Goal: Task Accomplishment & Management: Manage account settings

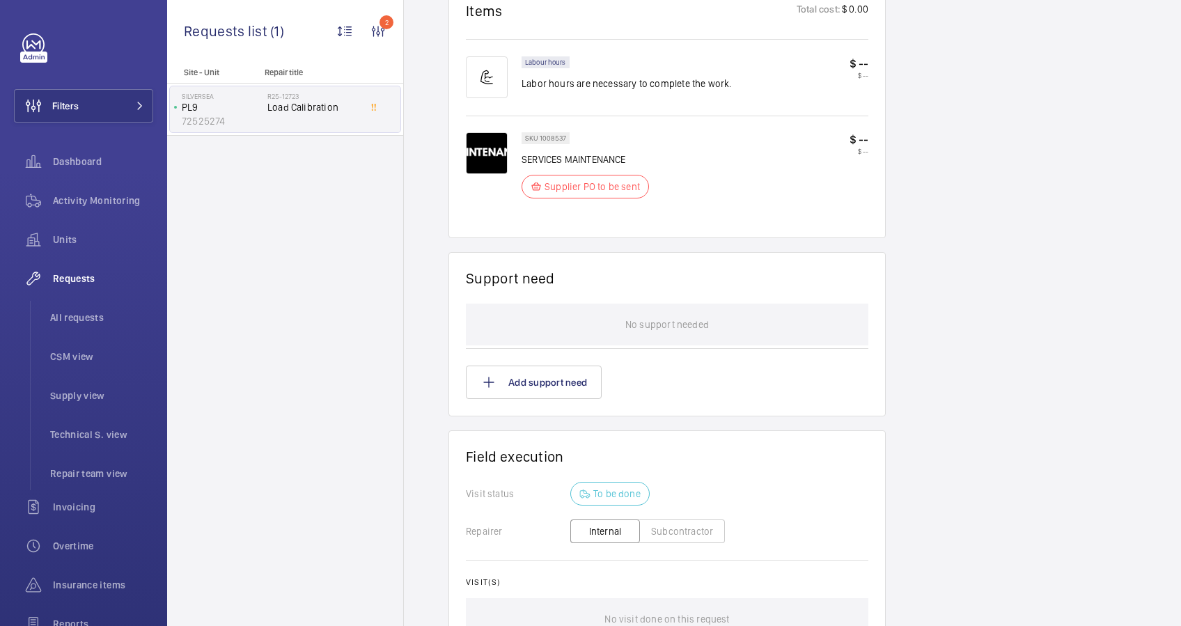
scroll to position [836, 0]
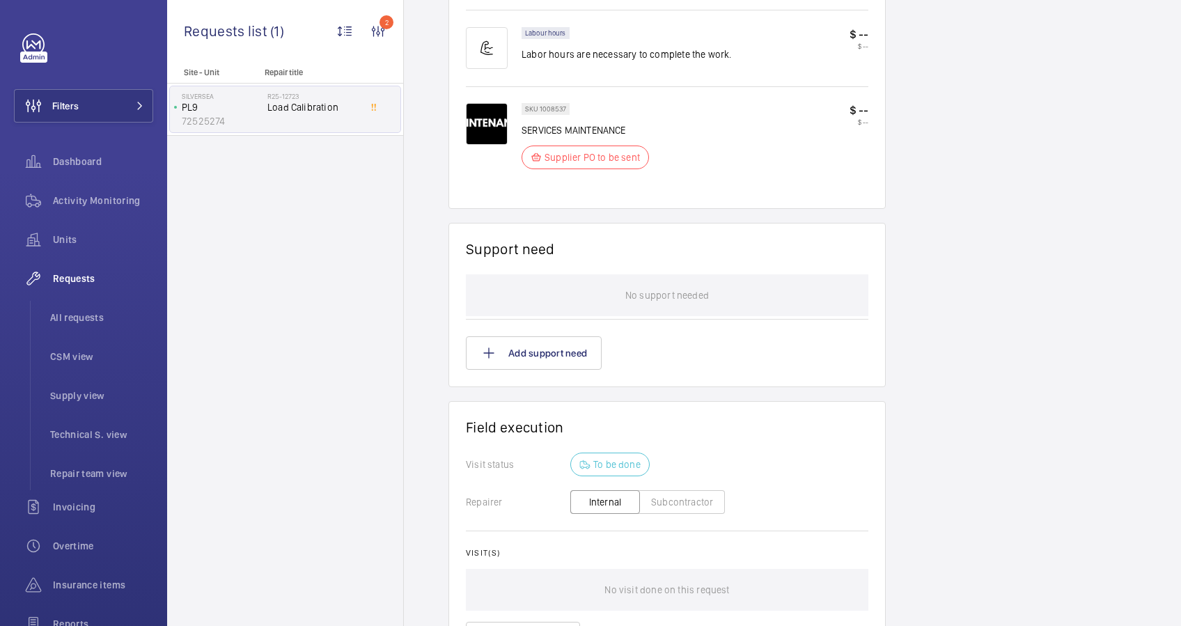
click at [687, 502] on button "Subcontractor" at bounding box center [682, 502] width 86 height 24
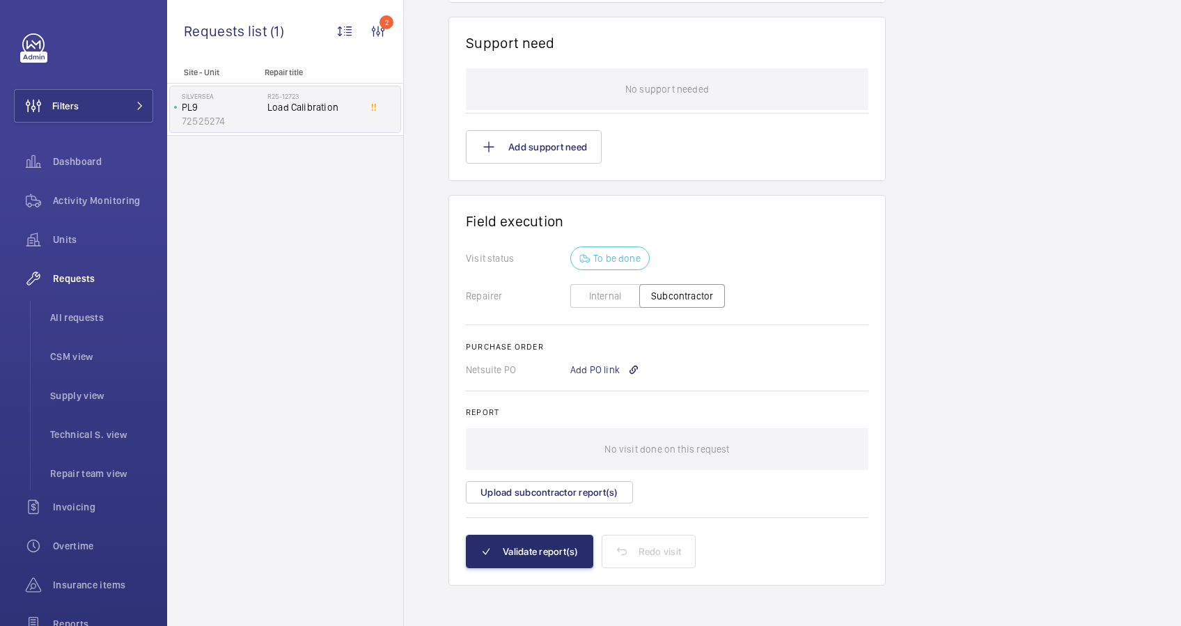
scroll to position [1046, 0]
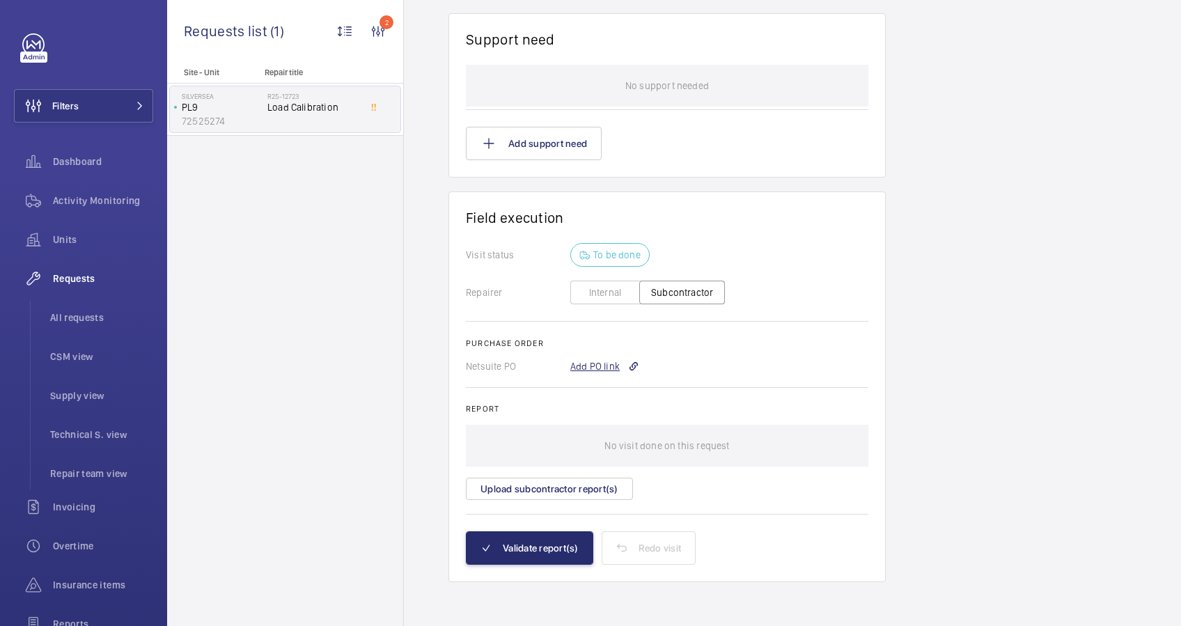
click at [613, 367] on div "Add PO link" at bounding box center [604, 366] width 69 height 14
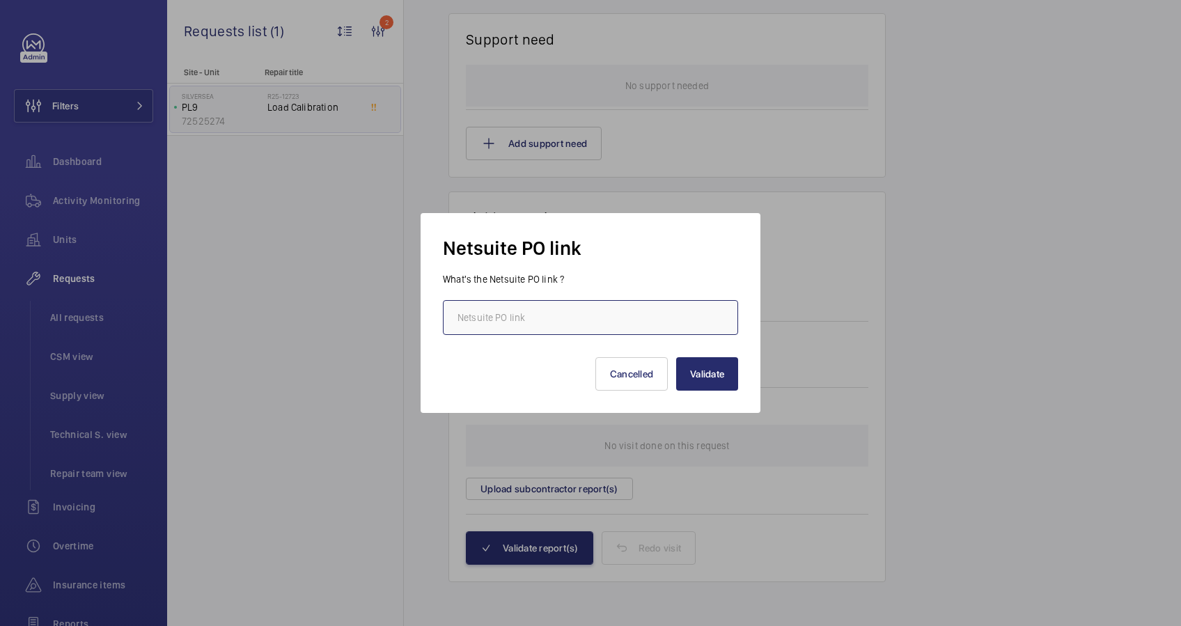
click at [625, 309] on input "text" at bounding box center [590, 317] width 295 height 35
click at [518, 316] on input "text" at bounding box center [590, 317] width 295 height 35
paste input "[URL][DOMAIN_NAME][DOMAIN_NAME]"
type input "[URL][DOMAIN_NAME][DOMAIN_NAME]"
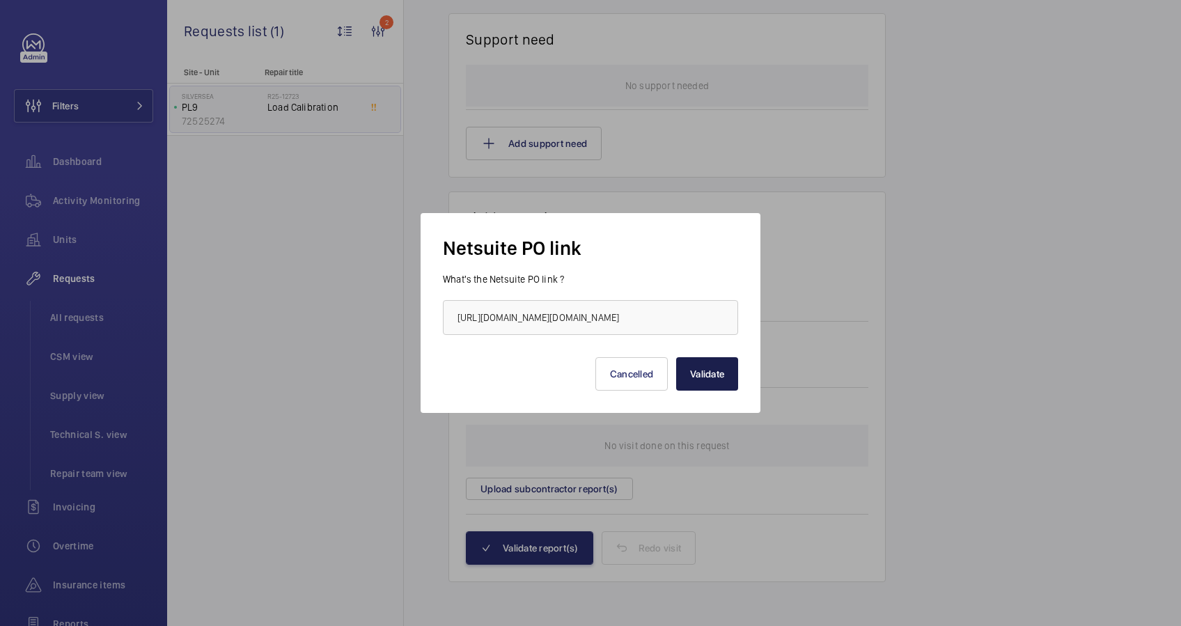
scroll to position [0, 0]
click at [703, 381] on button "Validate" at bounding box center [707, 373] width 62 height 33
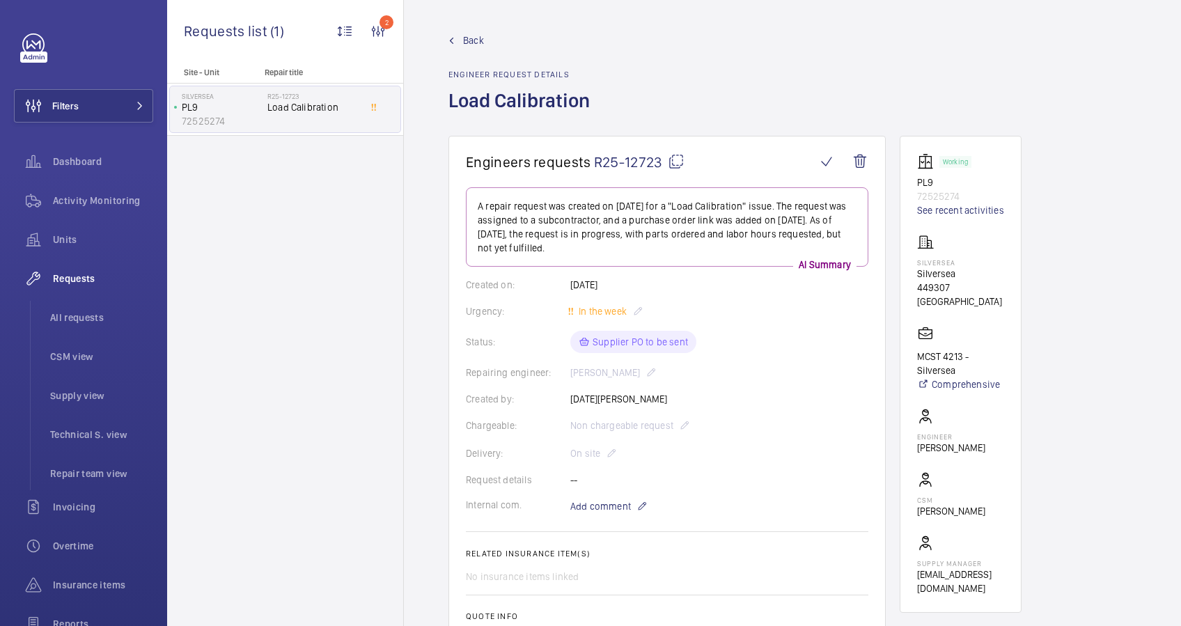
scroll to position [279, 0]
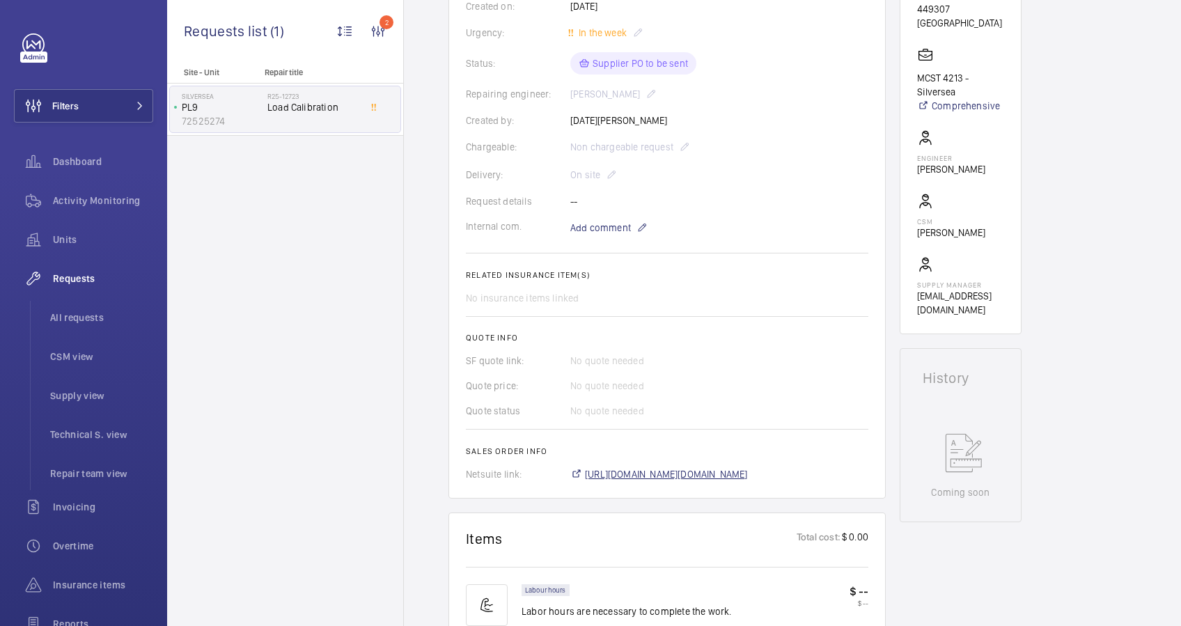
click at [723, 473] on span "[URL][DOMAIN_NAME][DOMAIN_NAME]" at bounding box center [666, 474] width 163 height 14
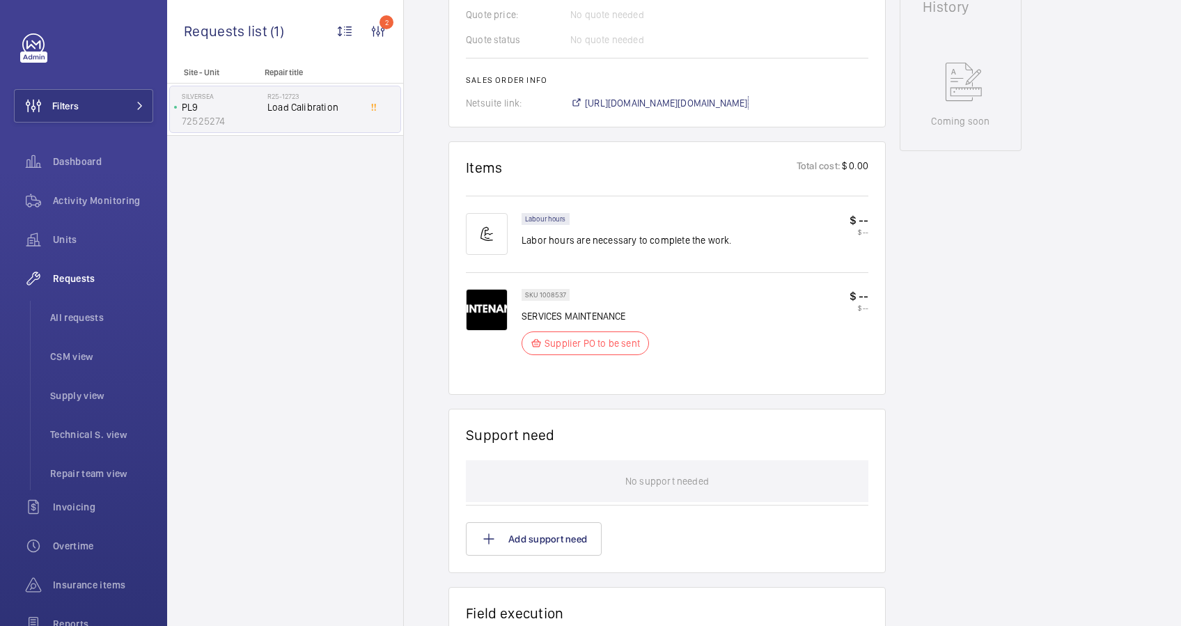
scroll to position [1065, 0]
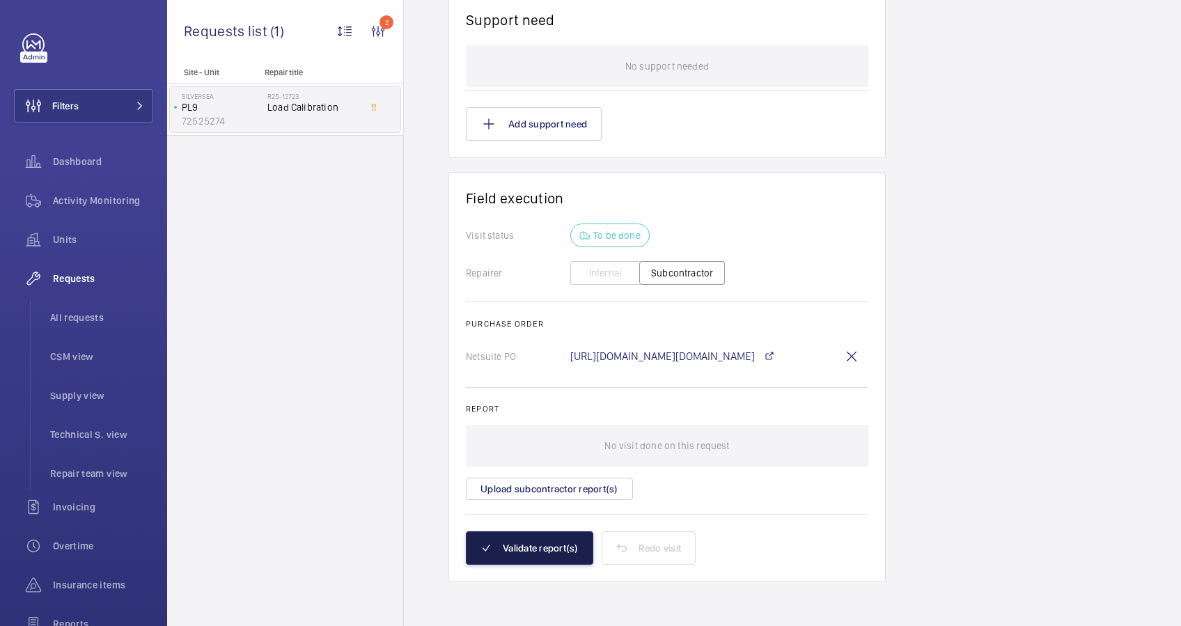
click at [552, 552] on button "Validate report(s)" at bounding box center [529, 547] width 127 height 33
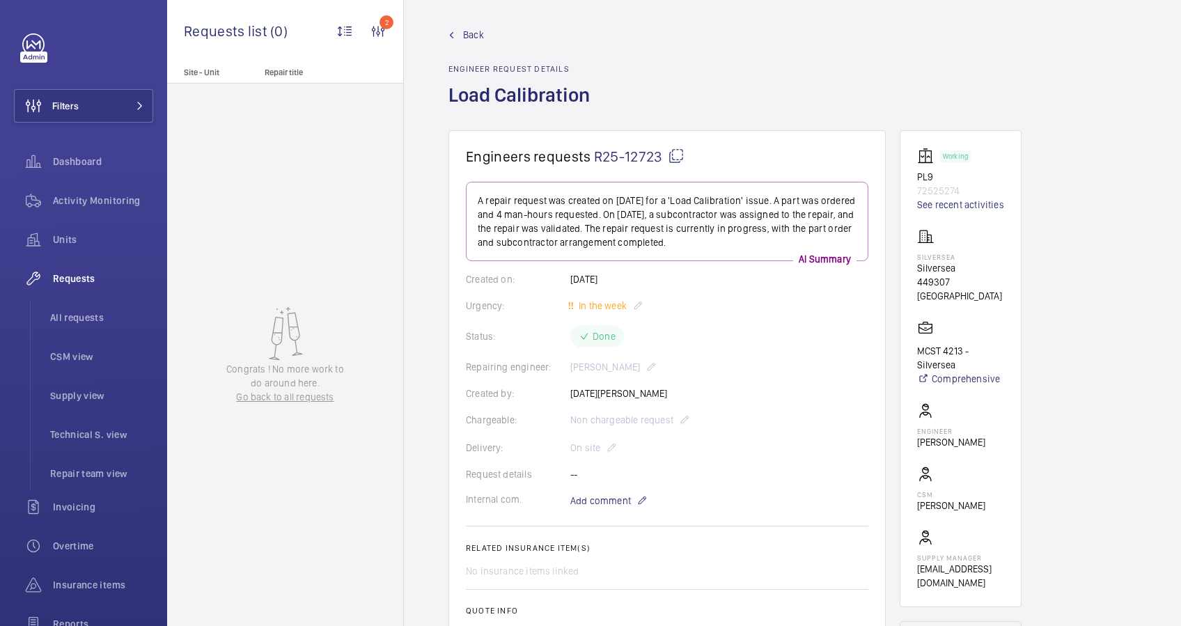
scroll to position [0, 0]
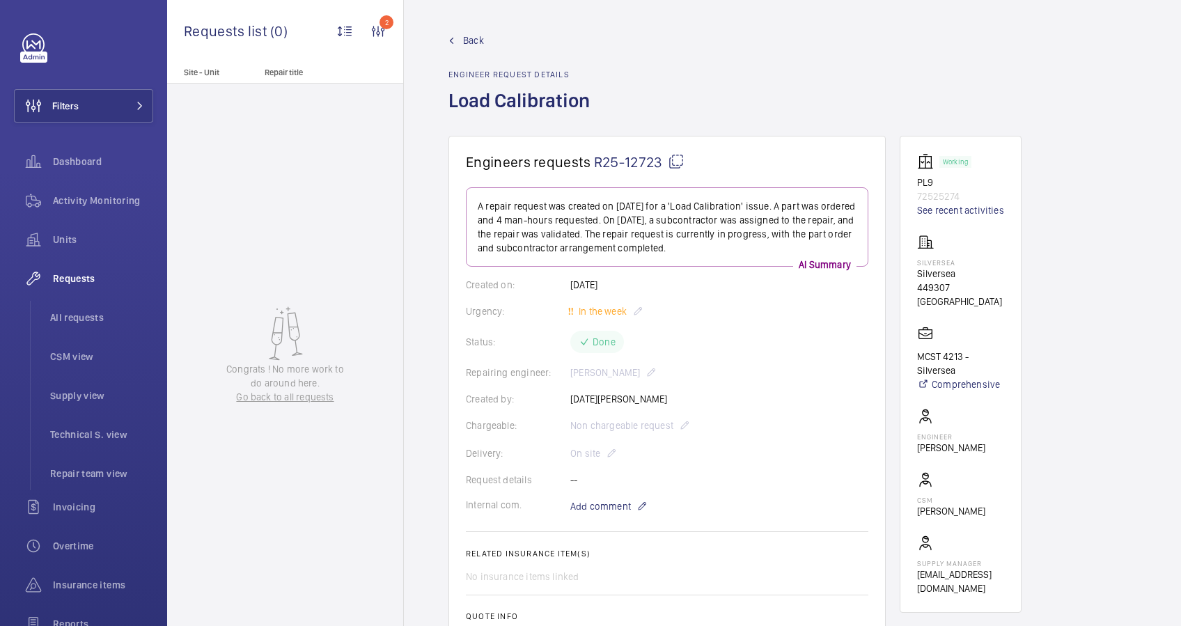
click at [463, 42] on link "Back" at bounding box center [524, 40] width 150 height 14
